Goal: Task Accomplishment & Management: Check status

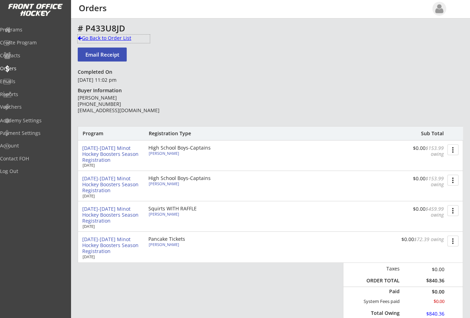
click at [80, 35] on div "Go Back to Order List" at bounding box center [114, 38] width 72 height 7
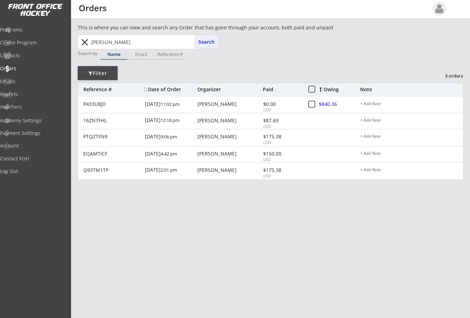
click at [84, 40] on button "close" at bounding box center [85, 42] width 12 height 11
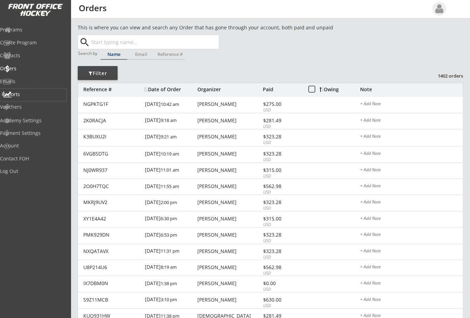
click at [27, 93] on div "Reports" at bounding box center [33, 94] width 63 height 5
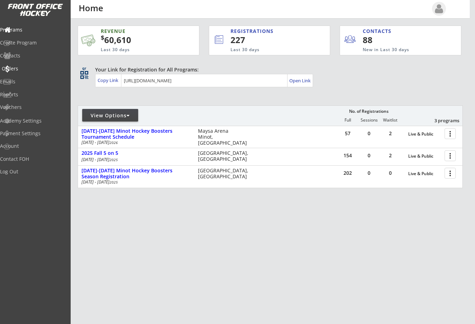
click at [26, 66] on div "Orders" at bounding box center [33, 68] width 63 height 5
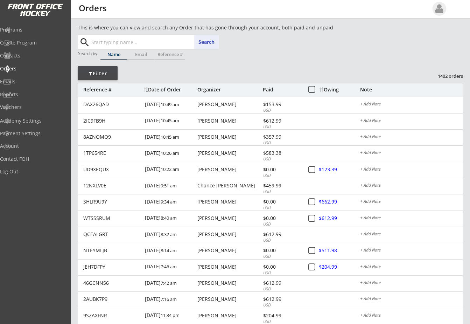
click at [106, 40] on input "text" at bounding box center [154, 42] width 129 height 14
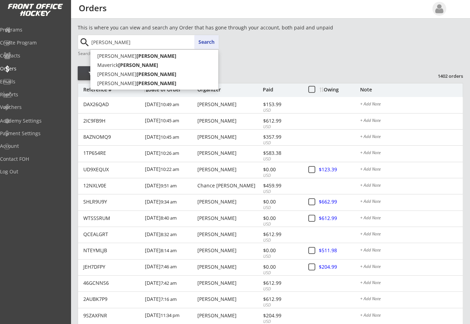
type input "[PERSON_NAME]"
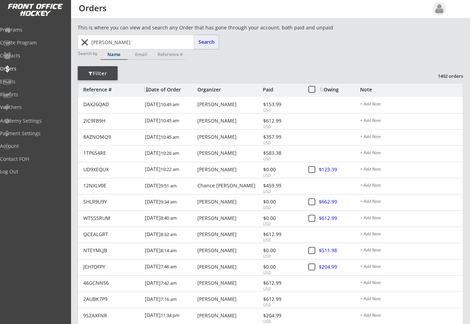
click at [206, 38] on button "Search" at bounding box center [206, 42] width 24 height 14
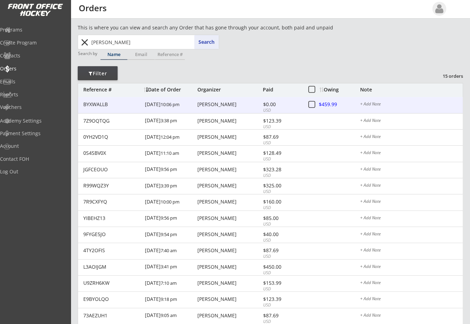
click at [202, 105] on div "[PERSON_NAME]" at bounding box center [229, 104] width 64 height 5
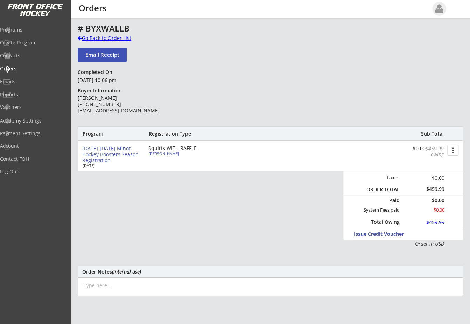
click at [80, 36] on div at bounding box center [80, 38] width 4 height 5
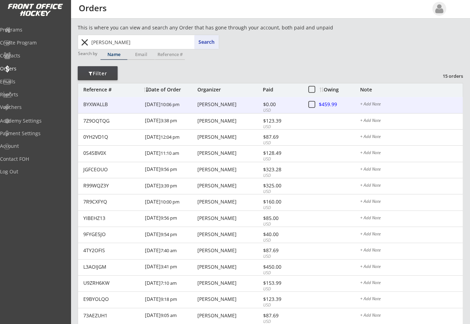
click at [215, 104] on div "[PERSON_NAME]" at bounding box center [229, 104] width 64 height 5
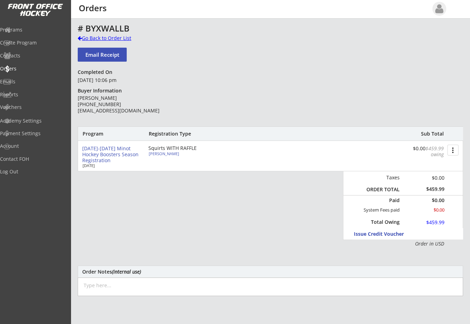
click at [80, 36] on div at bounding box center [80, 38] width 4 height 5
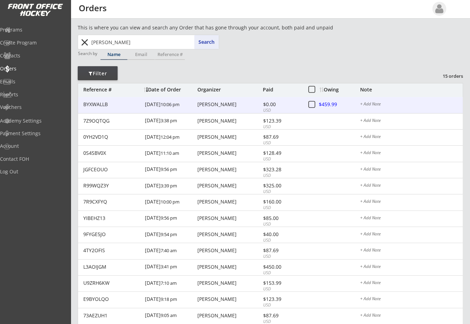
click at [212, 103] on div "[PERSON_NAME]" at bounding box center [229, 104] width 64 height 5
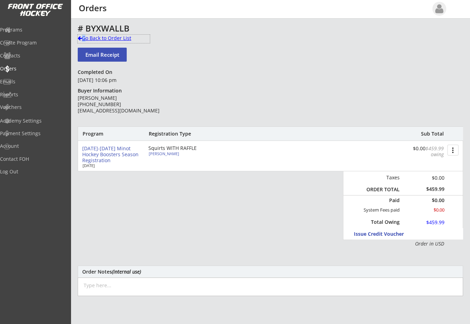
drag, startPoint x: 79, startPoint y: 38, endPoint x: 86, endPoint y: 41, distance: 7.4
click at [86, 41] on div "Go Back to Order List" at bounding box center [114, 38] width 72 height 7
